Goal: Navigation & Orientation: Locate item on page

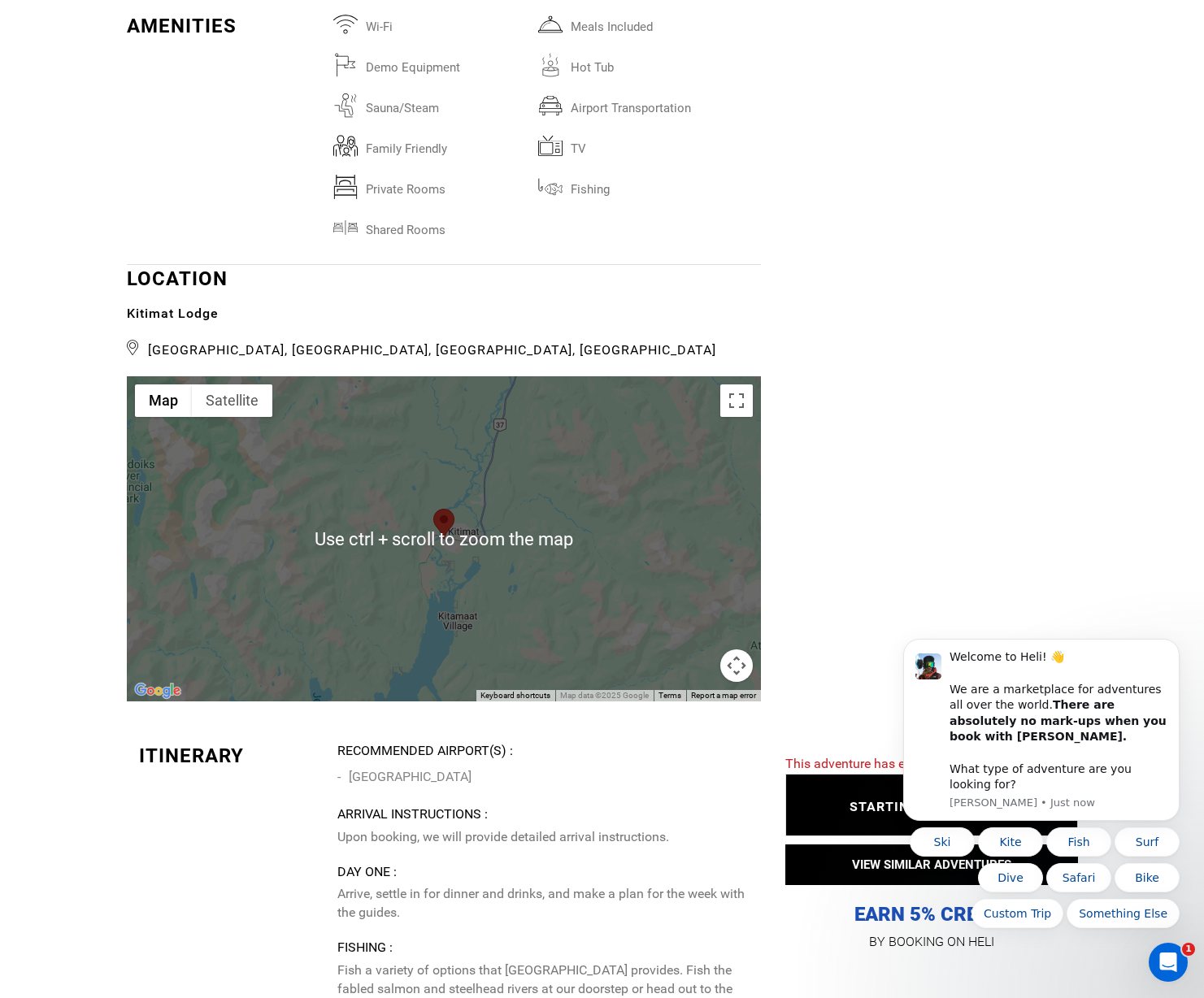
scroll to position [3007, 0]
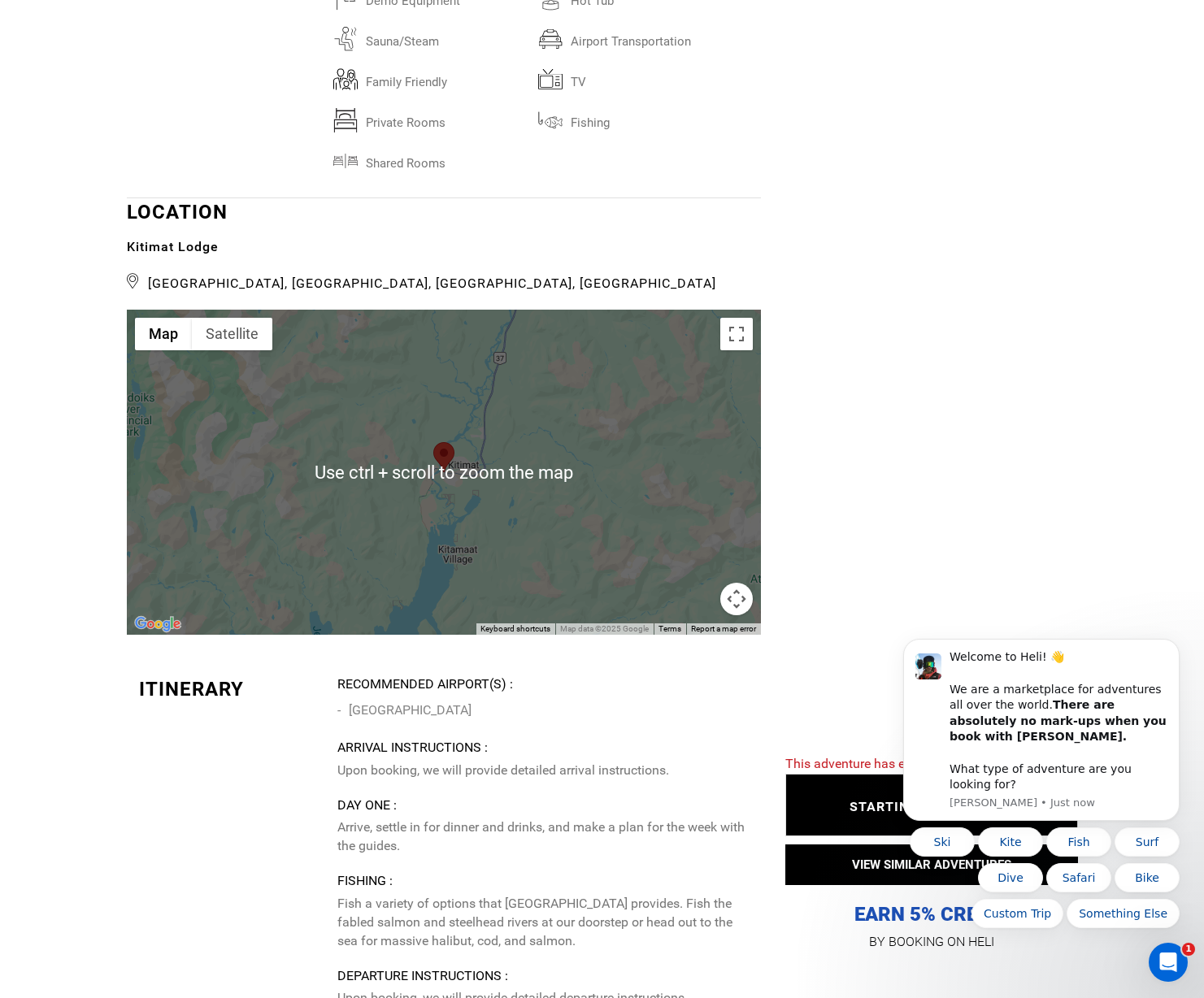
click at [478, 538] on div at bounding box center [444, 473] width 634 height 325
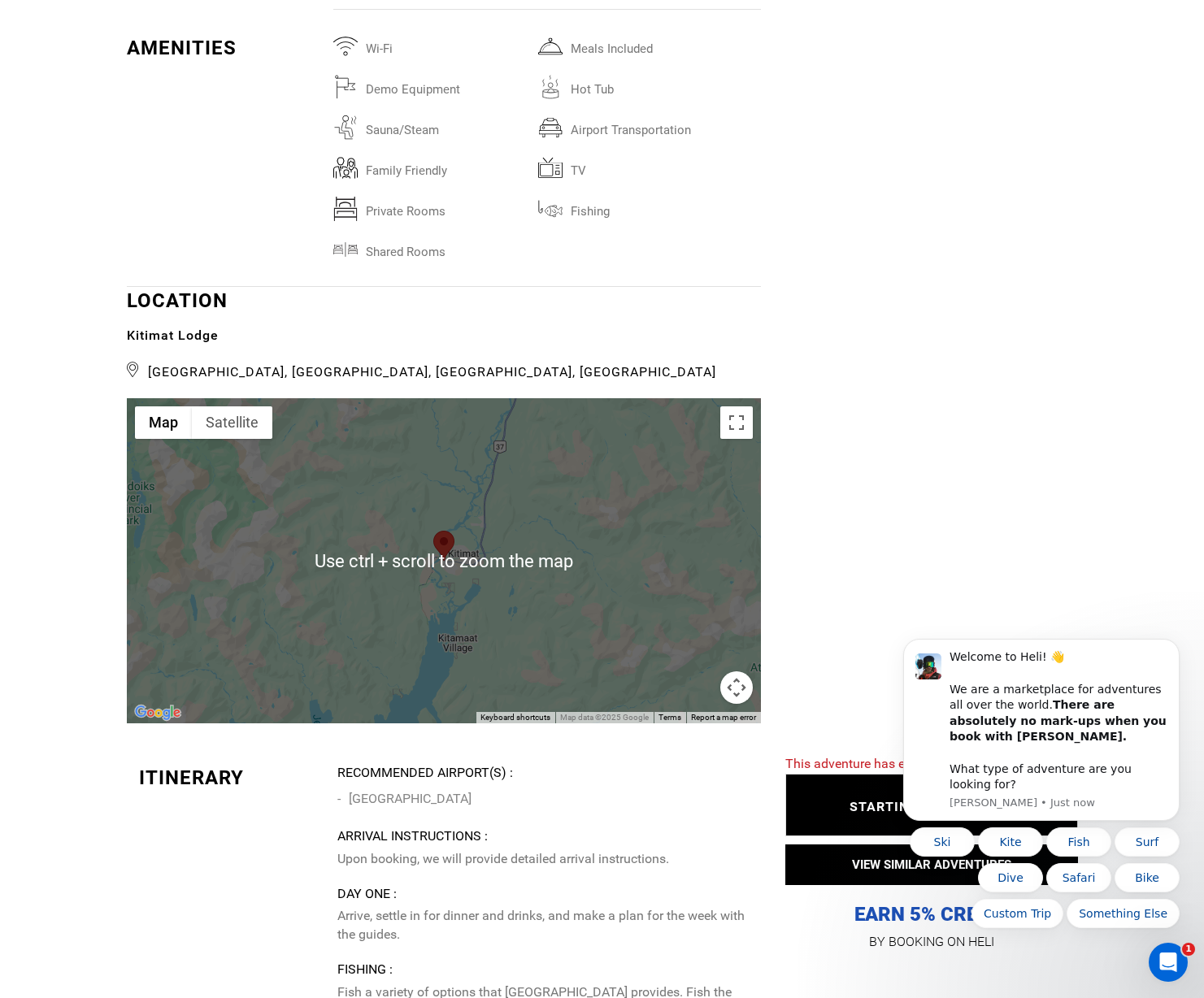
scroll to position [2926, 0]
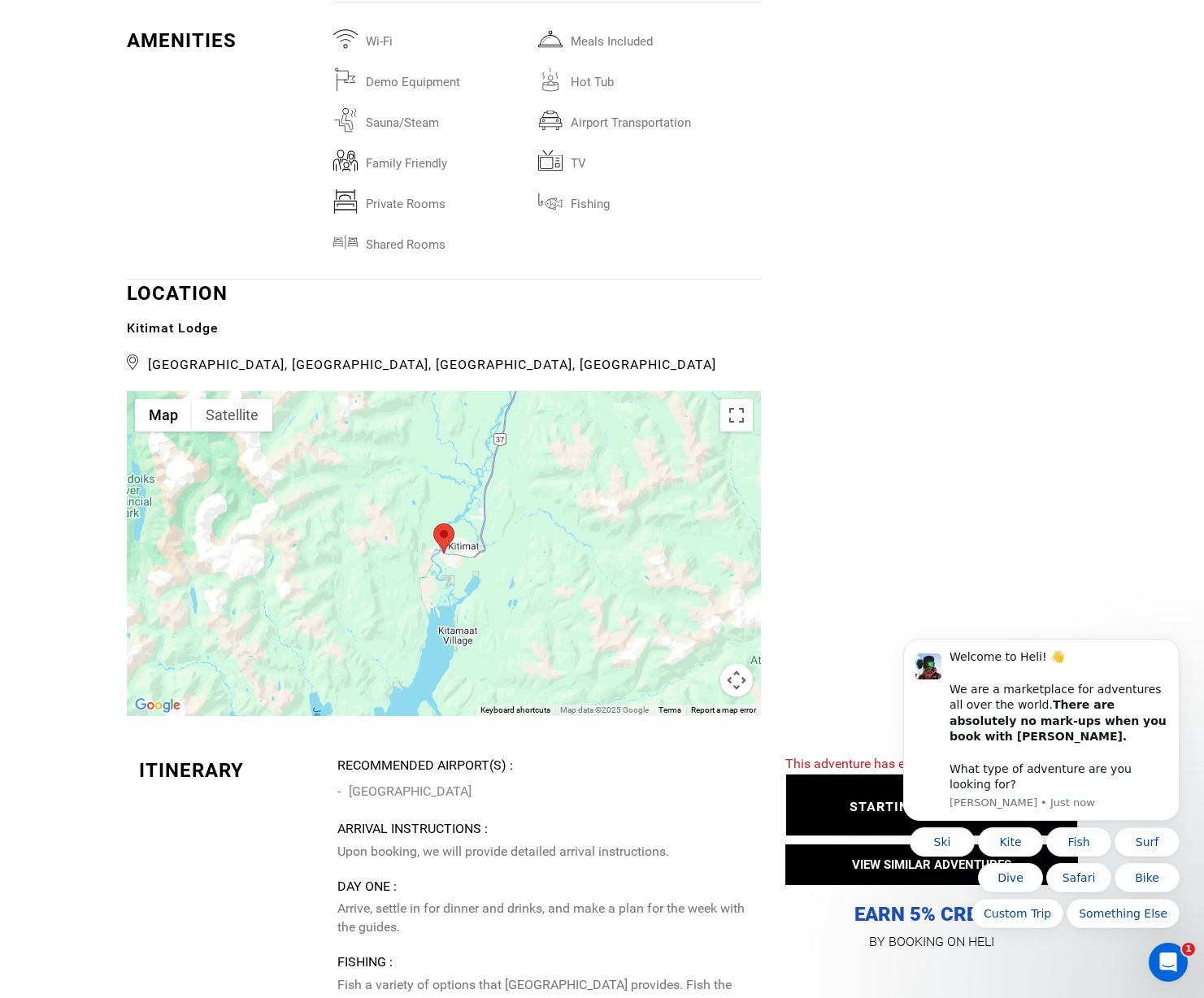
click at [466, 598] on div at bounding box center [444, 554] width 634 height 325
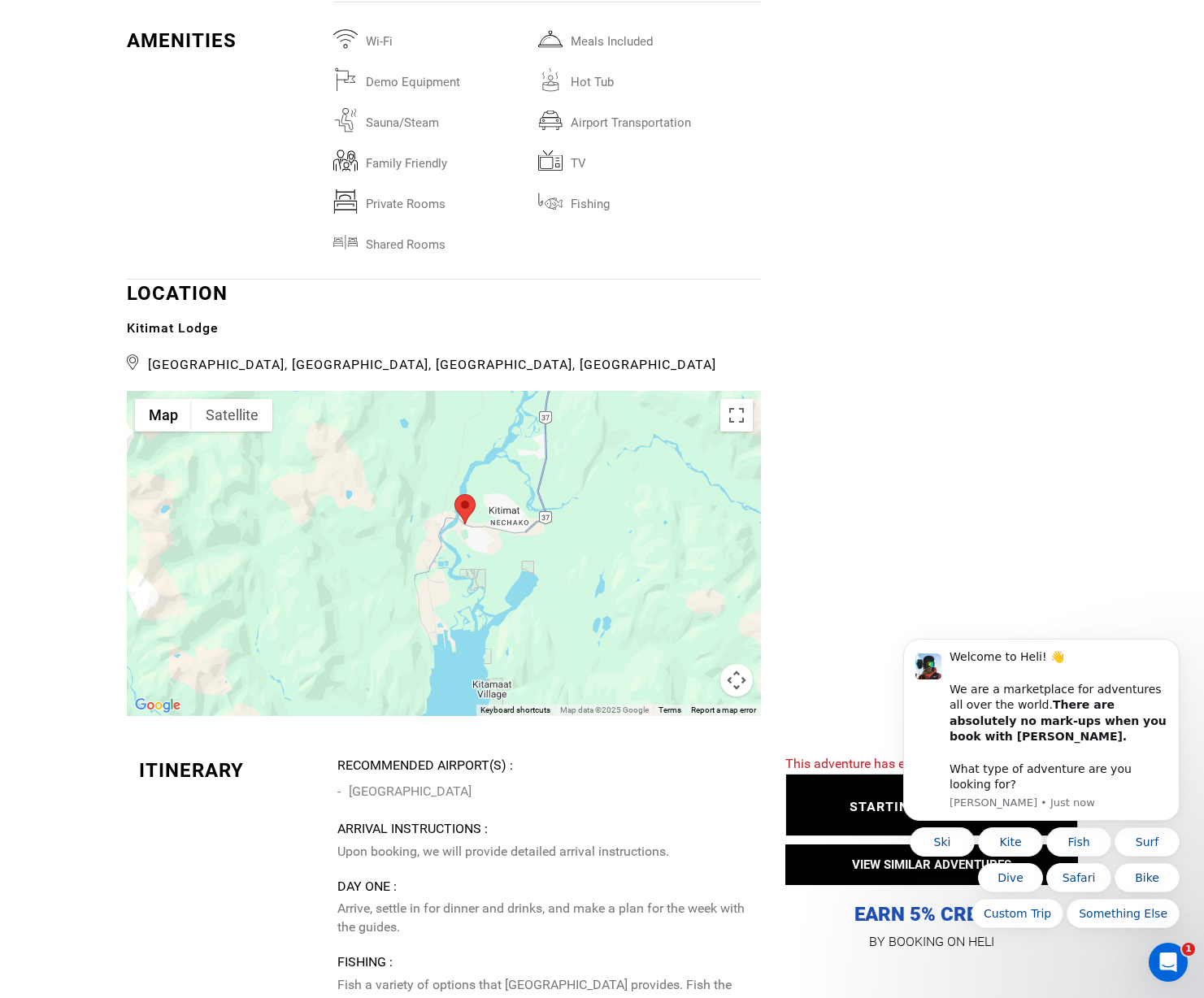
drag, startPoint x: 431, startPoint y: 578, endPoint x: 435, endPoint y: 607, distance: 29.3
click at [422, 648] on div at bounding box center [444, 554] width 634 height 325
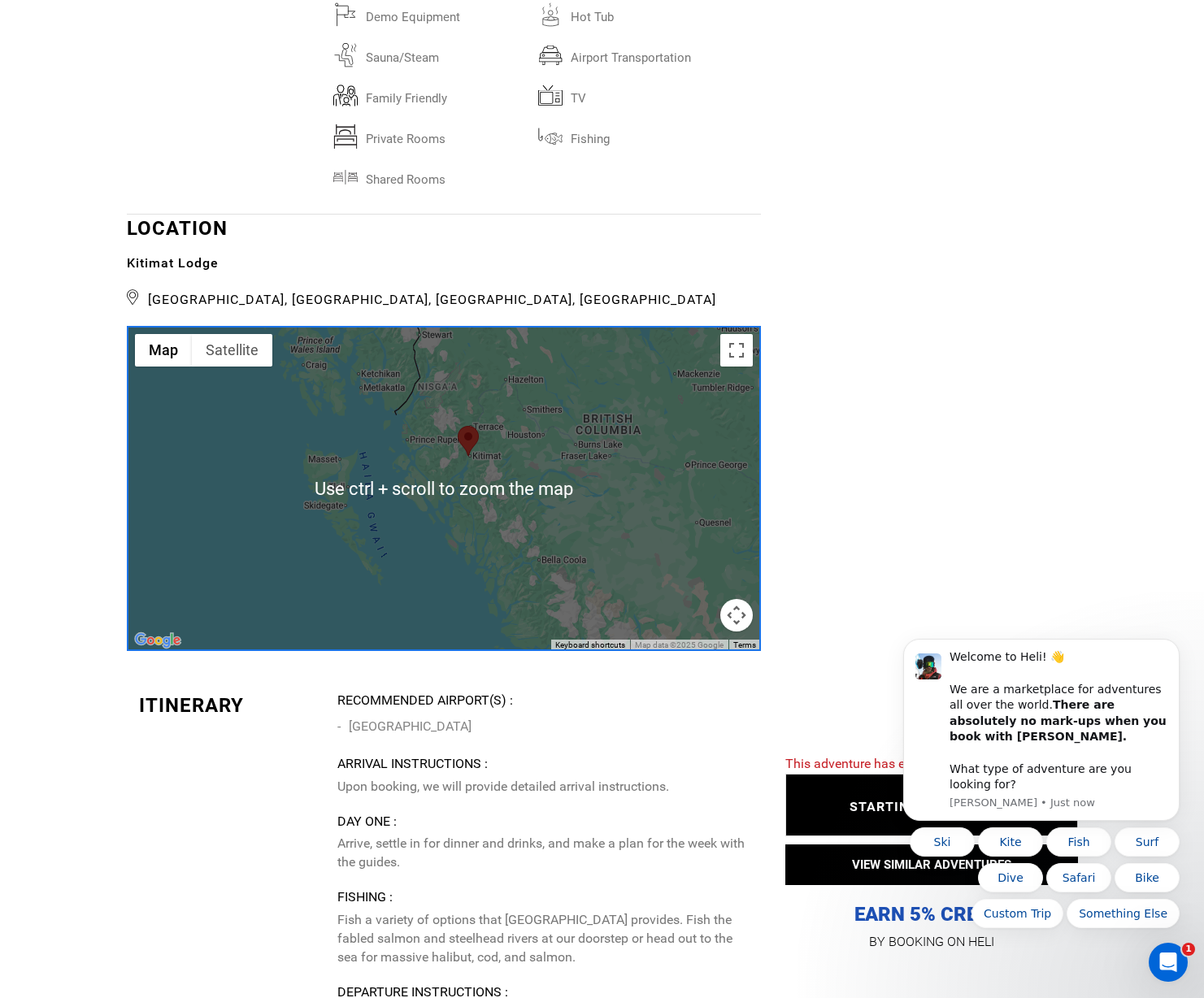
scroll to position [3007, 0]
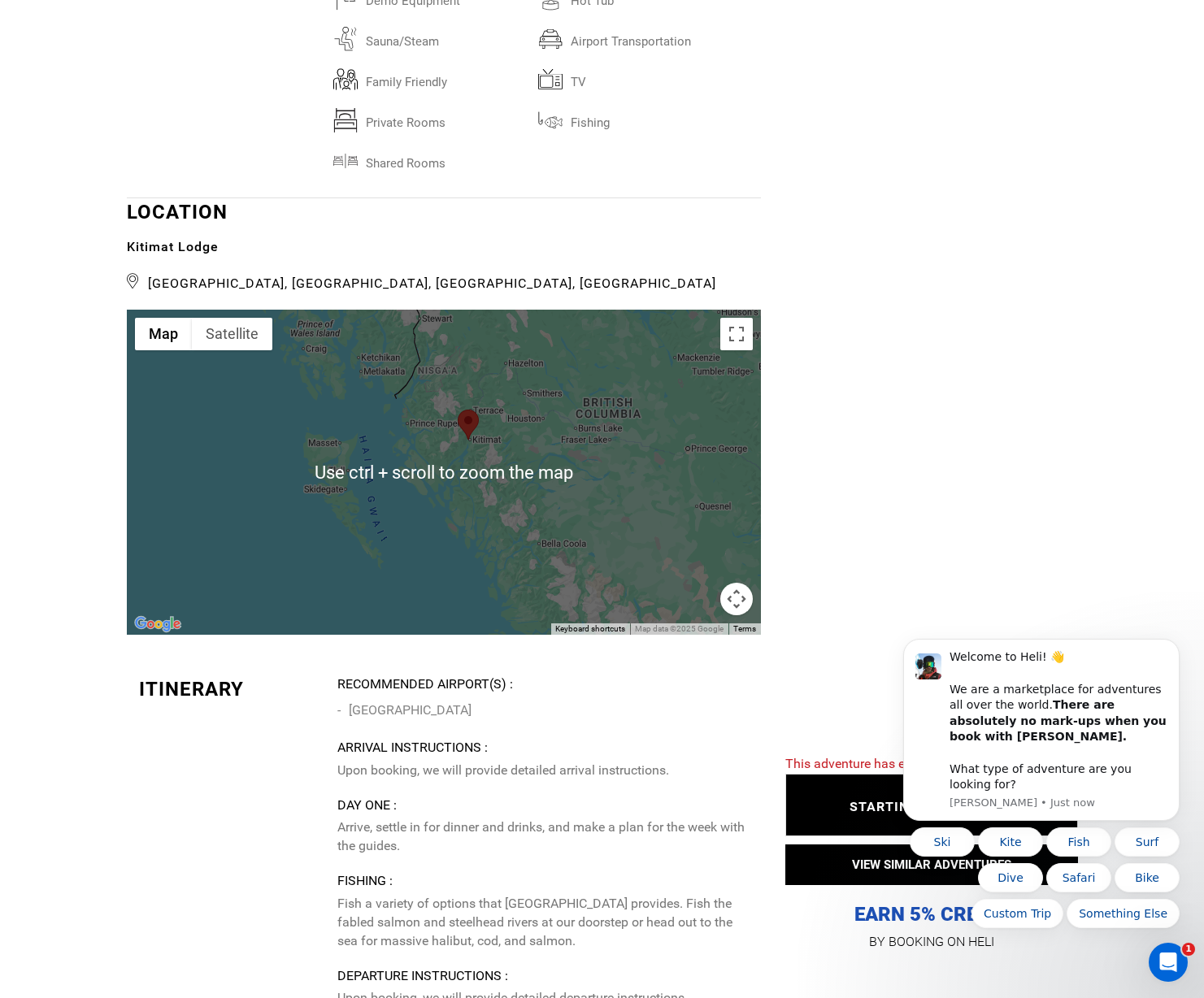
click at [524, 531] on div at bounding box center [444, 473] width 634 height 325
click at [511, 503] on div at bounding box center [444, 473] width 634 height 325
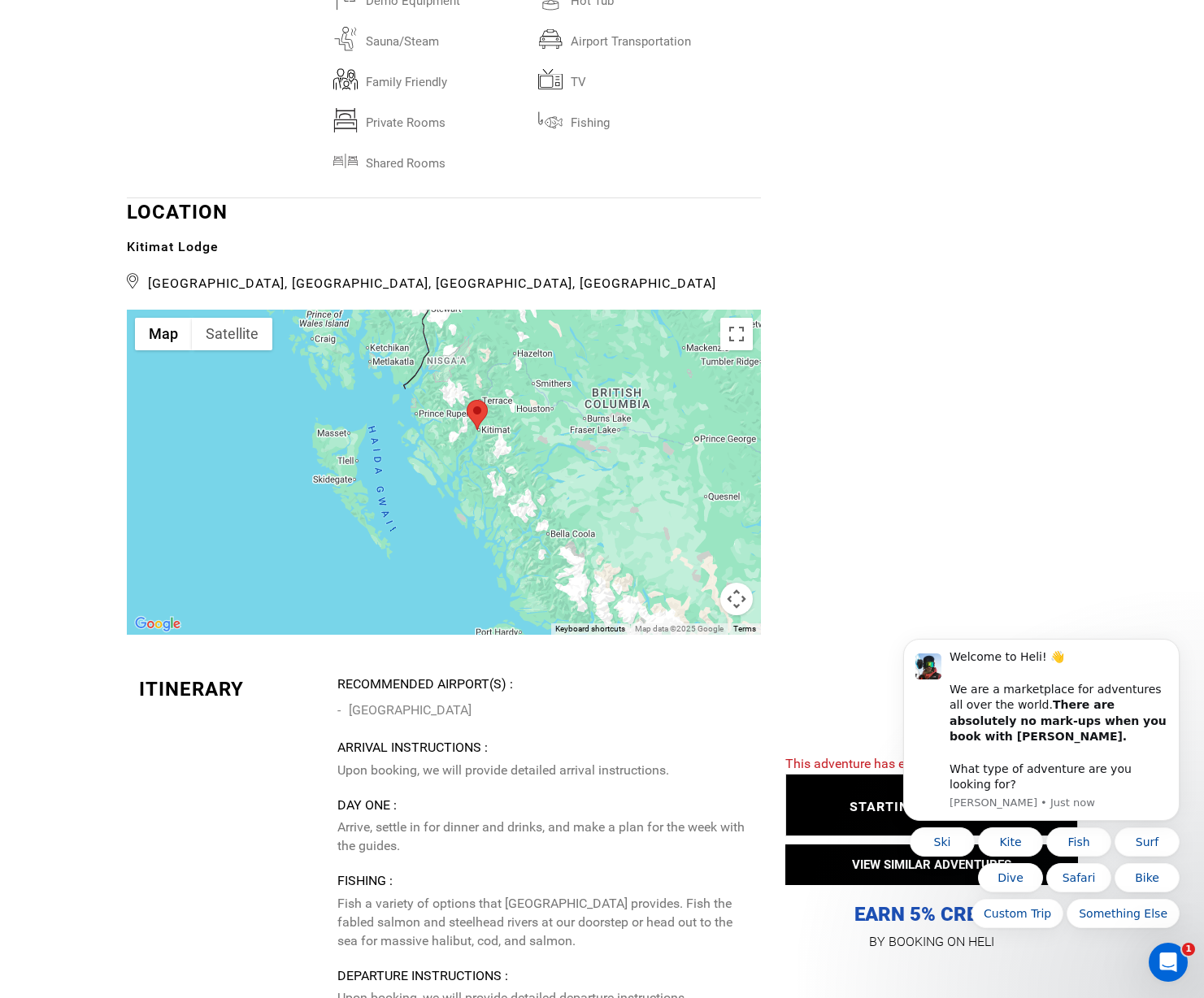
drag, startPoint x: 519, startPoint y: 498, endPoint x: 526, endPoint y: 488, distance: 12.2
click at [526, 488] on div at bounding box center [444, 473] width 634 height 325
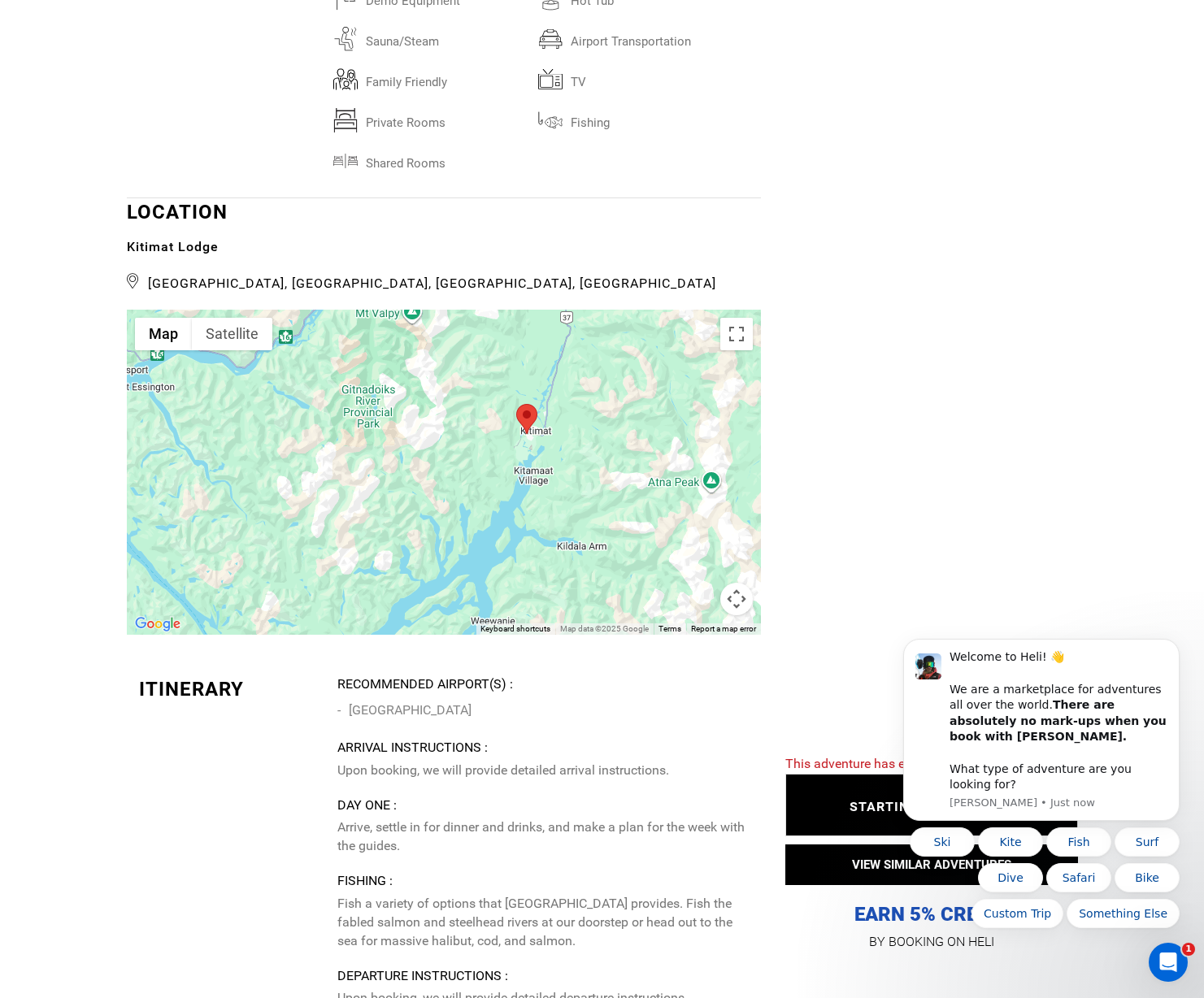
drag, startPoint x: 362, startPoint y: 450, endPoint x: 544, endPoint y: 478, distance: 184.1
click at [568, 481] on div at bounding box center [444, 473] width 634 height 325
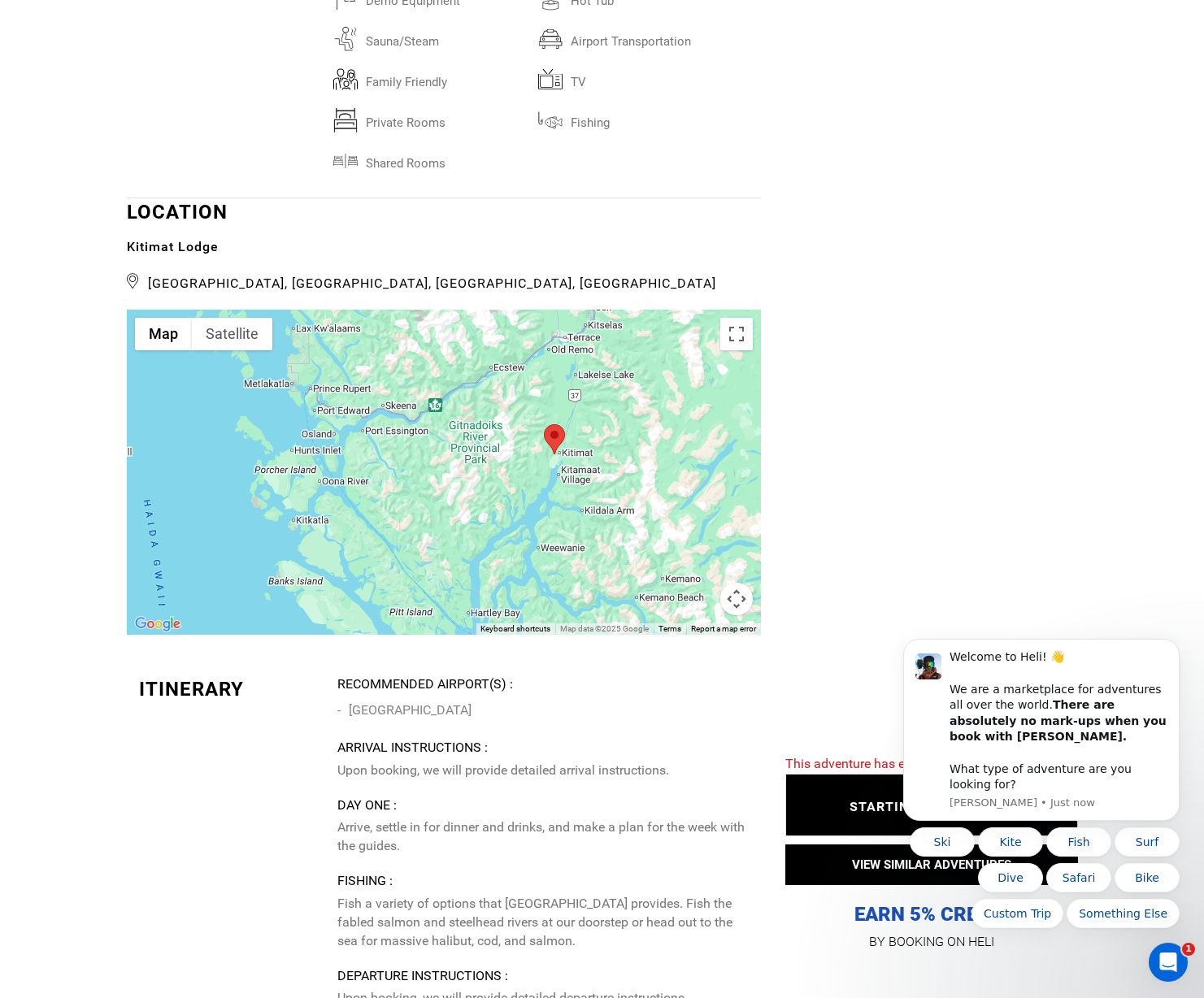
drag, startPoint x: 367, startPoint y: 443, endPoint x: 428, endPoint y: 447, distance: 61.1
click at [428, 447] on div at bounding box center [444, 473] width 634 height 325
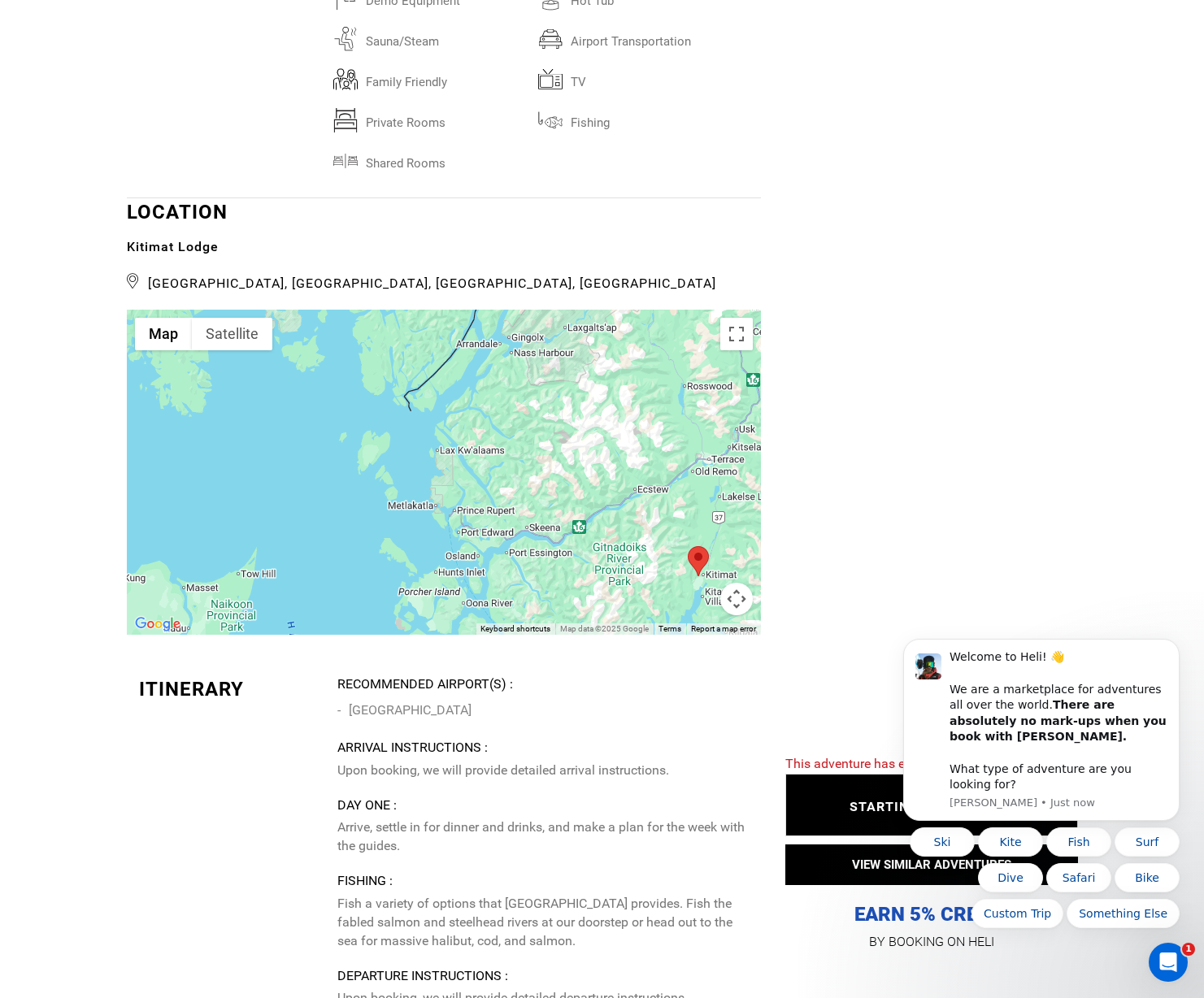
drag, startPoint x: 291, startPoint y: 398, endPoint x: 434, endPoint y: 523, distance: 189.9
click at [434, 523] on div at bounding box center [444, 473] width 634 height 325
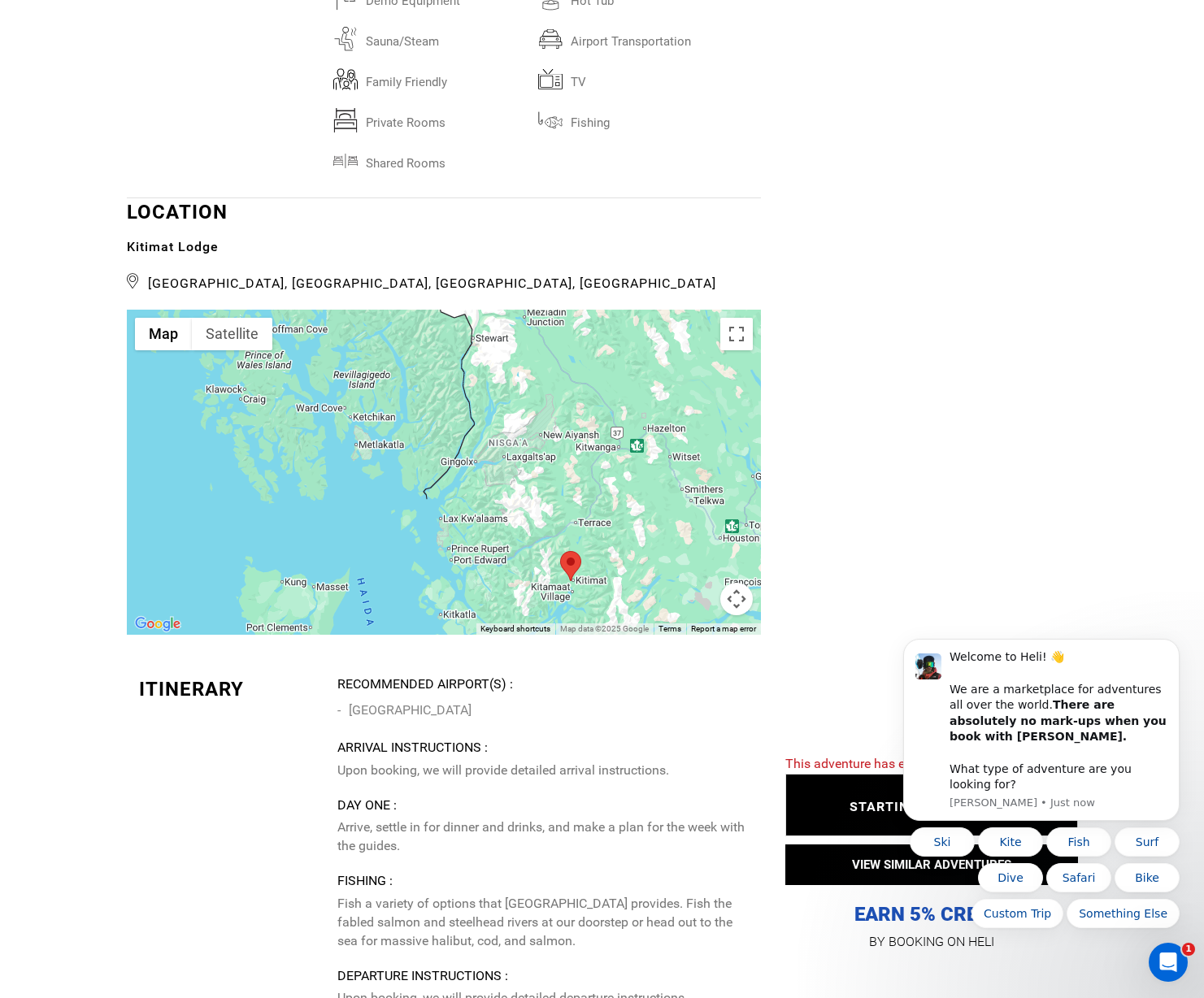
drag, startPoint x: 416, startPoint y: 375, endPoint x: 388, endPoint y: 431, distance: 62.6
click at [417, 457] on div at bounding box center [444, 473] width 634 height 325
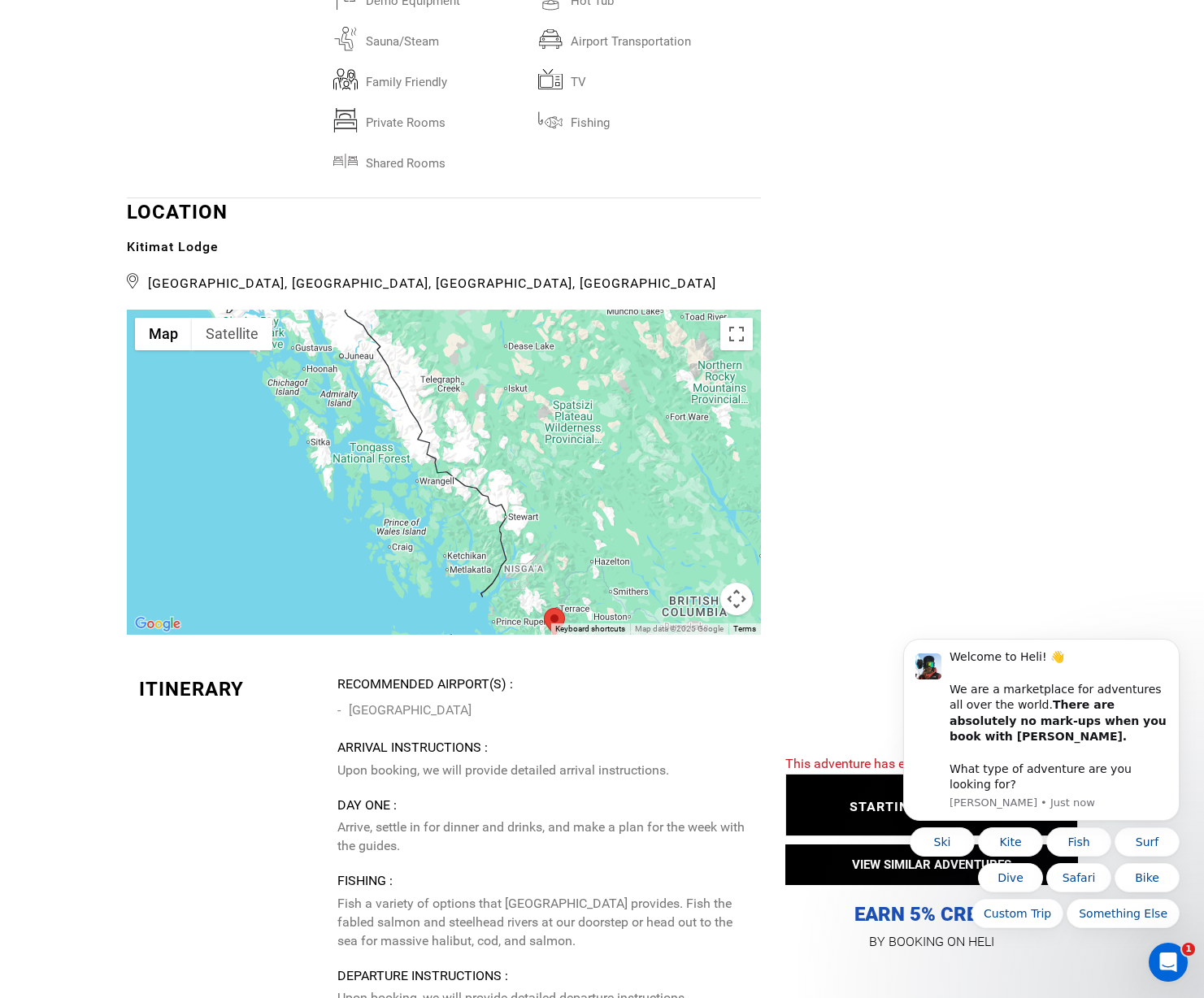
drag, startPoint x: 316, startPoint y: 396, endPoint x: 439, endPoint y: 533, distance: 184.1
click at [439, 533] on div at bounding box center [444, 473] width 634 height 325
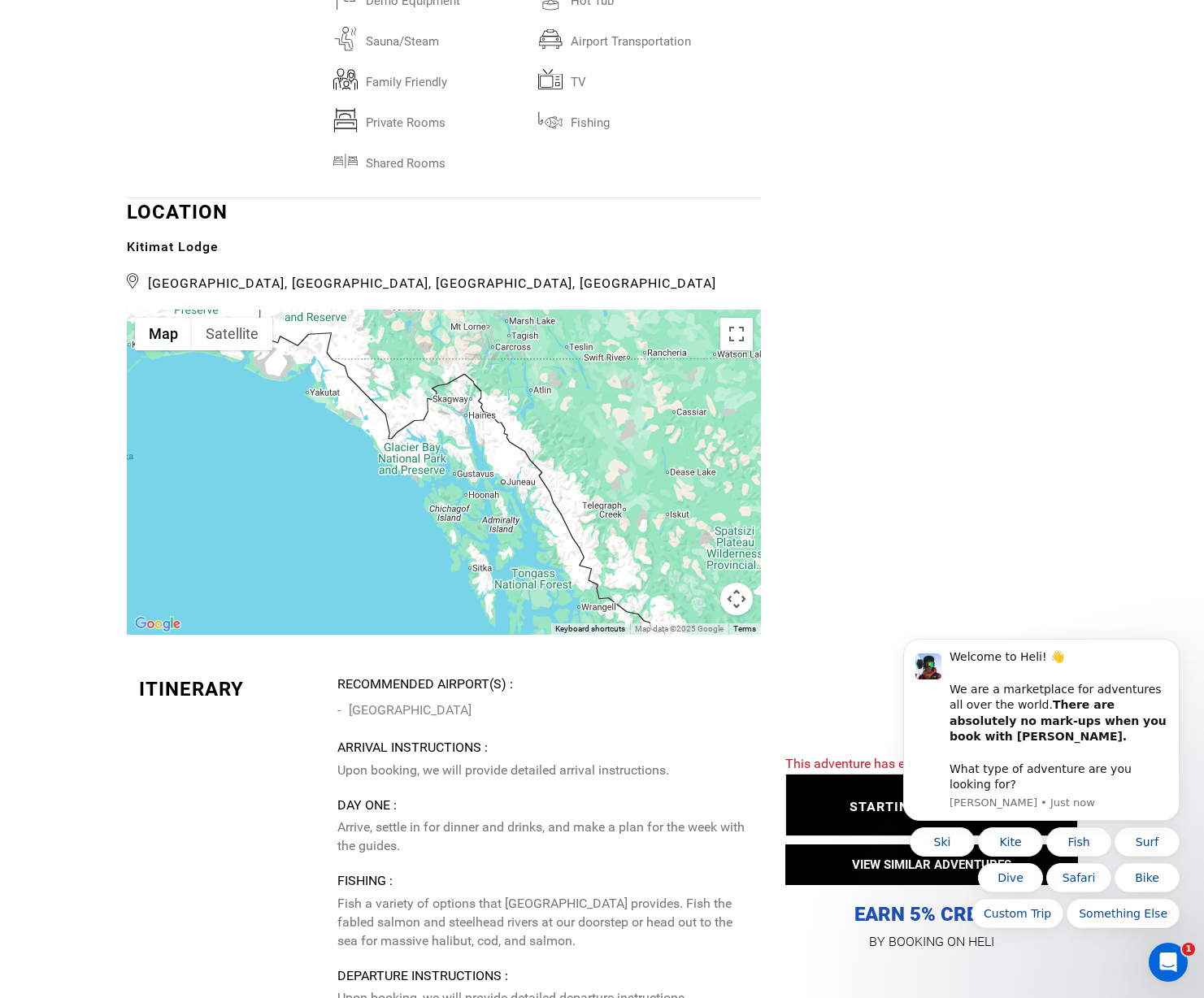
drag, startPoint x: 360, startPoint y: 392, endPoint x: 525, endPoint y: 519, distance: 208.2
click at [524, 519] on div at bounding box center [444, 473] width 634 height 325
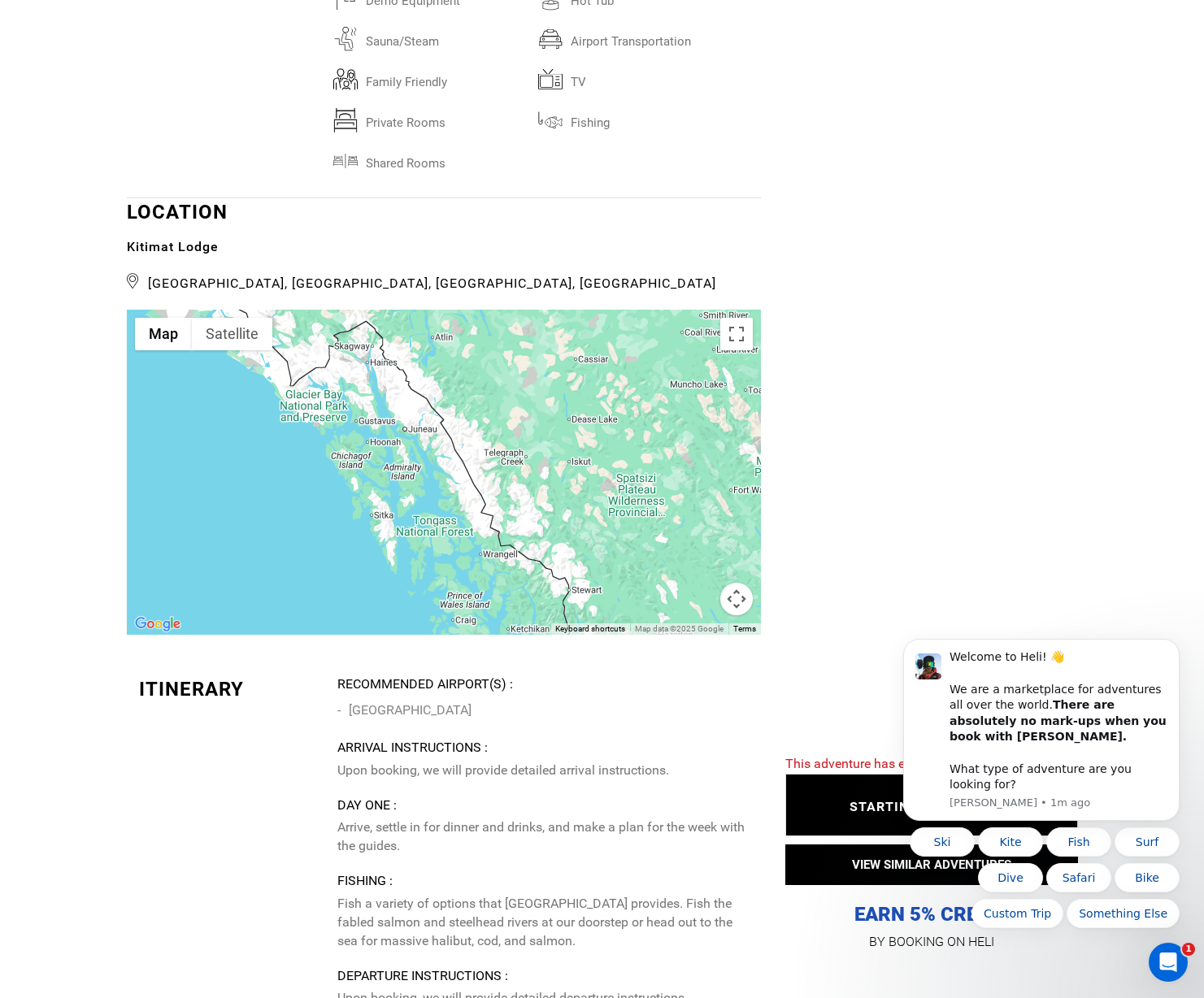
drag, startPoint x: 383, startPoint y: 470, endPoint x: 201, endPoint y: 364, distance: 210.6
click at [201, 366] on div at bounding box center [444, 473] width 634 height 325
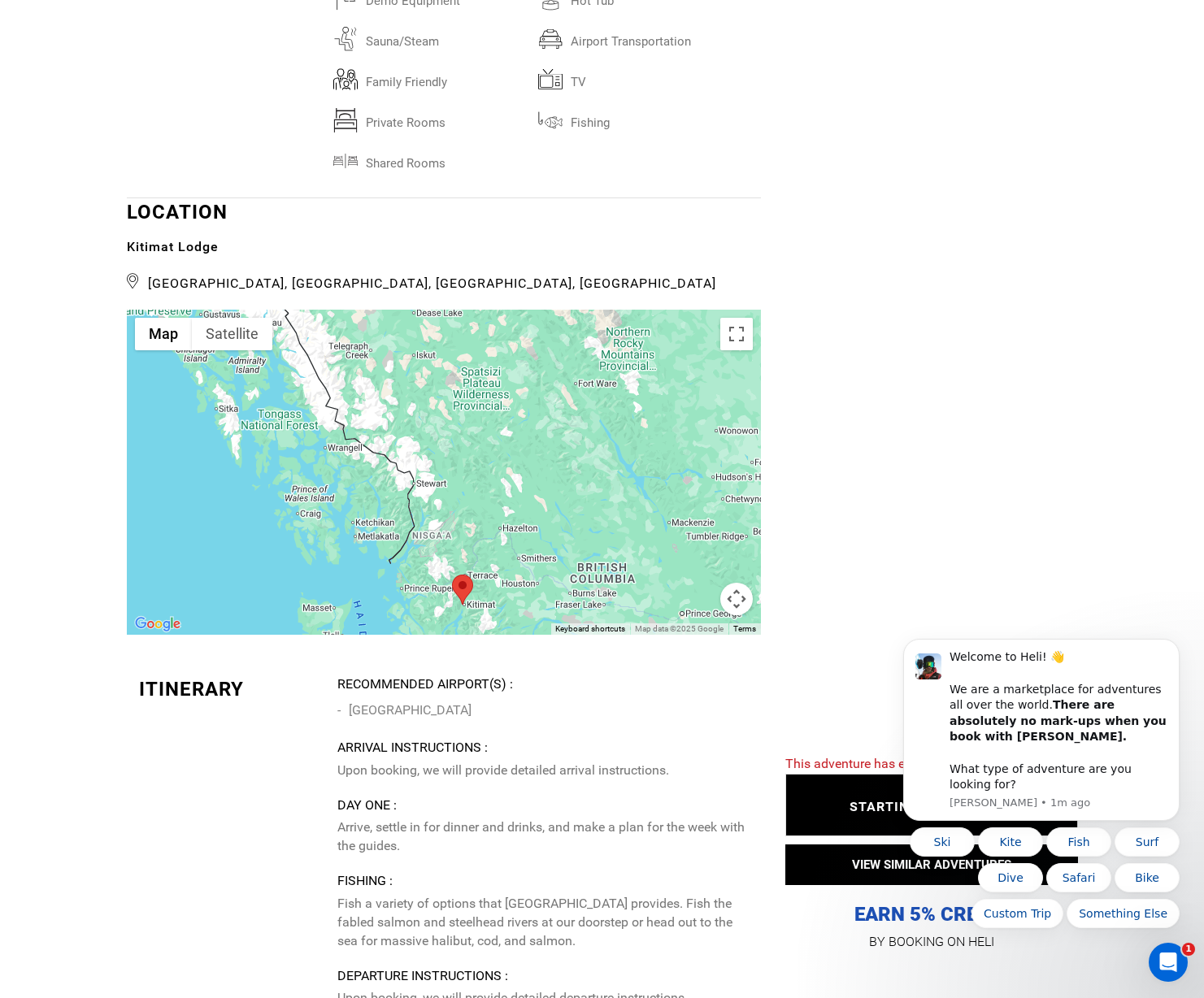
drag, startPoint x: 496, startPoint y: 489, endPoint x: 327, endPoint y: 356, distance: 215.1
click at [327, 358] on div at bounding box center [444, 473] width 634 height 325
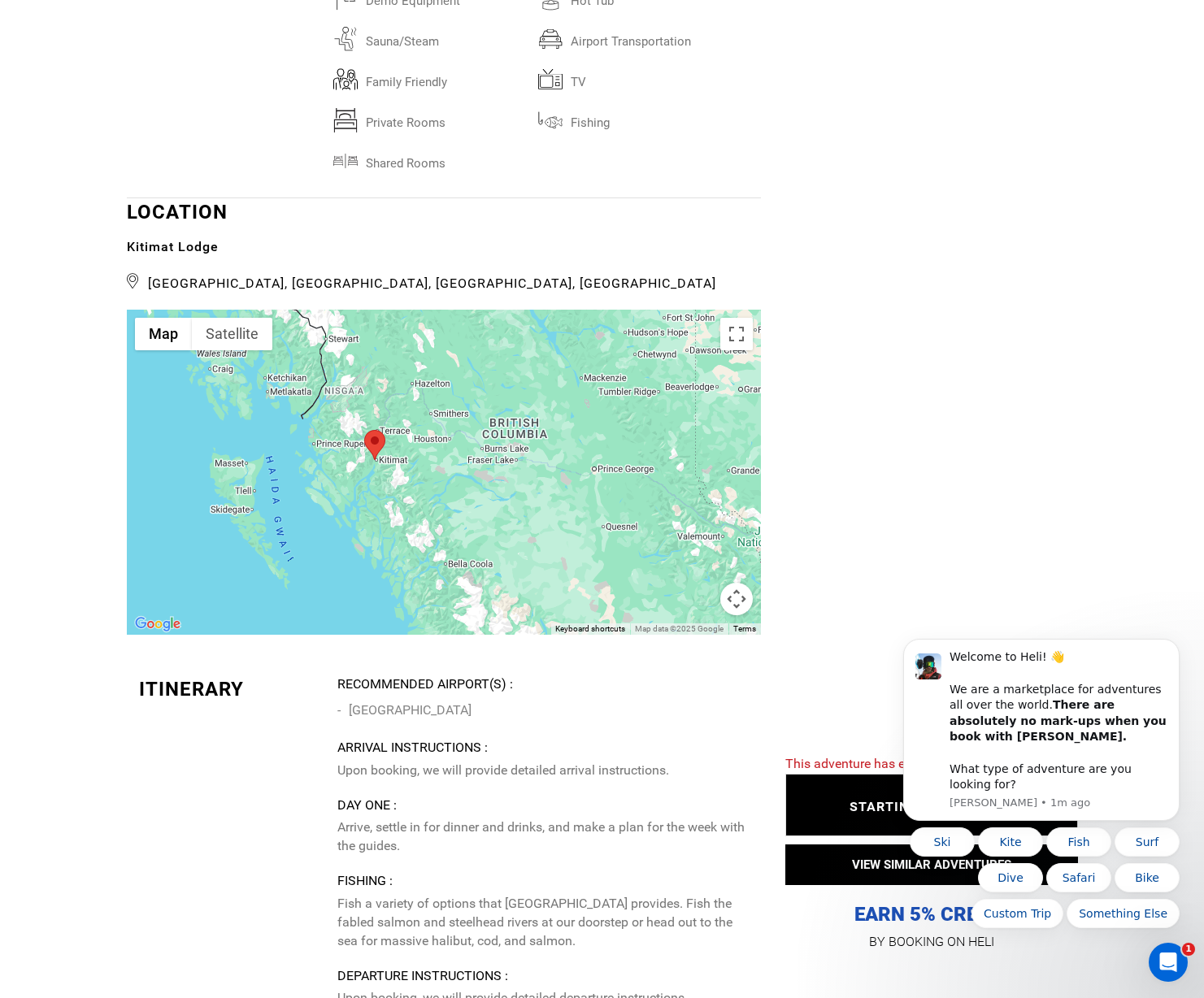
drag, startPoint x: 425, startPoint y: 515, endPoint x: 345, endPoint y: 383, distance: 154.4
click at [345, 383] on div at bounding box center [444, 473] width 634 height 325
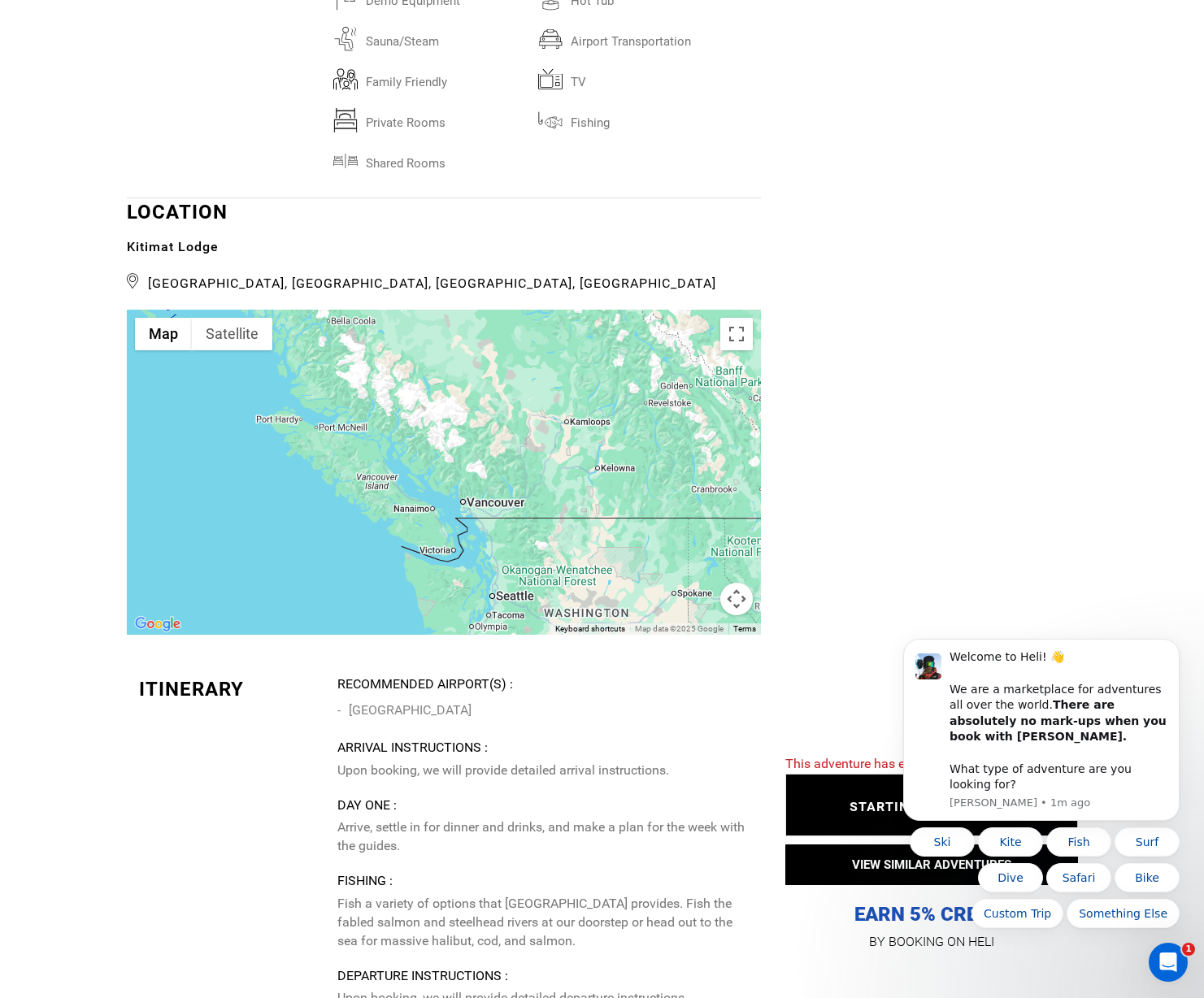
drag, startPoint x: 404, startPoint y: 519, endPoint x: 313, endPoint y: 315, distance: 223.4
